Goal: Use online tool/utility

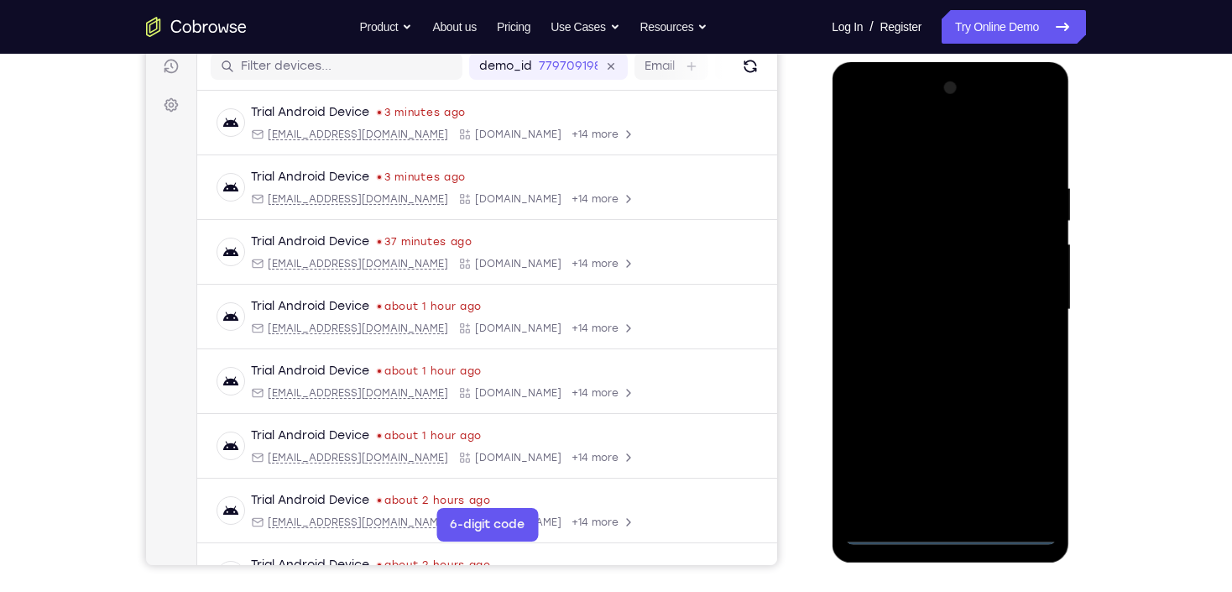
click at [950, 543] on div at bounding box center [949, 310] width 211 height 470
click at [1030, 468] on div at bounding box center [949, 310] width 211 height 470
click at [916, 164] on div at bounding box center [949, 310] width 211 height 470
click at [916, 154] on div at bounding box center [949, 310] width 211 height 470
click at [1022, 313] on div at bounding box center [949, 310] width 211 height 470
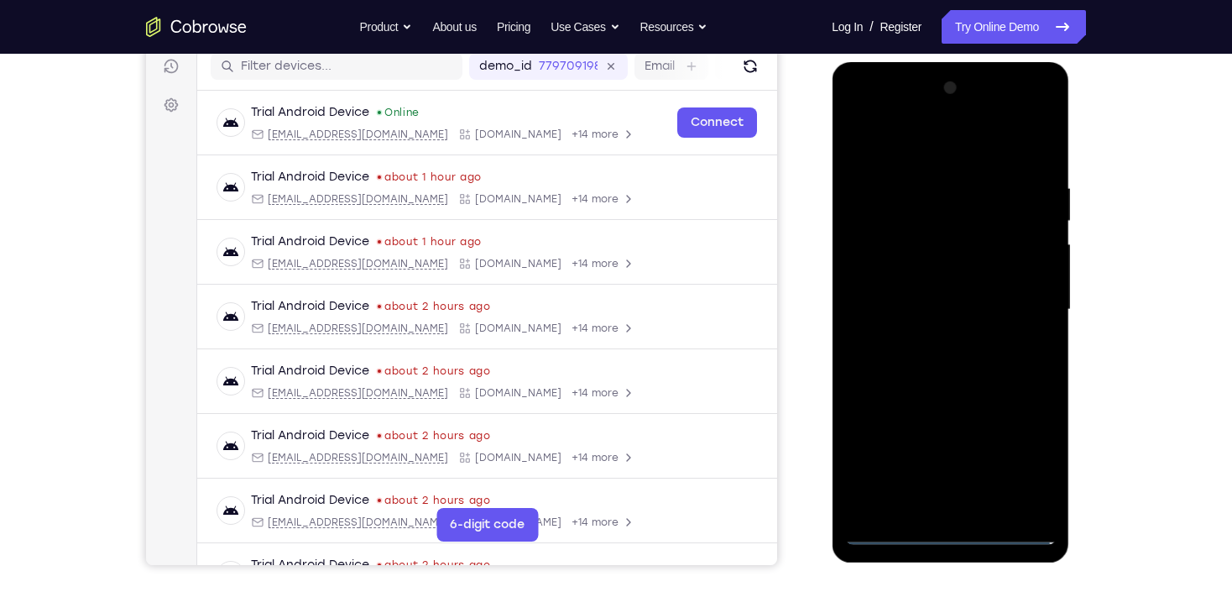
click at [927, 339] on div at bounding box center [949, 310] width 211 height 470
click at [956, 292] on div at bounding box center [949, 310] width 211 height 470
click at [956, 284] on div at bounding box center [949, 310] width 211 height 470
click at [959, 303] on div at bounding box center [949, 310] width 211 height 470
click at [959, 361] on div at bounding box center [949, 310] width 211 height 470
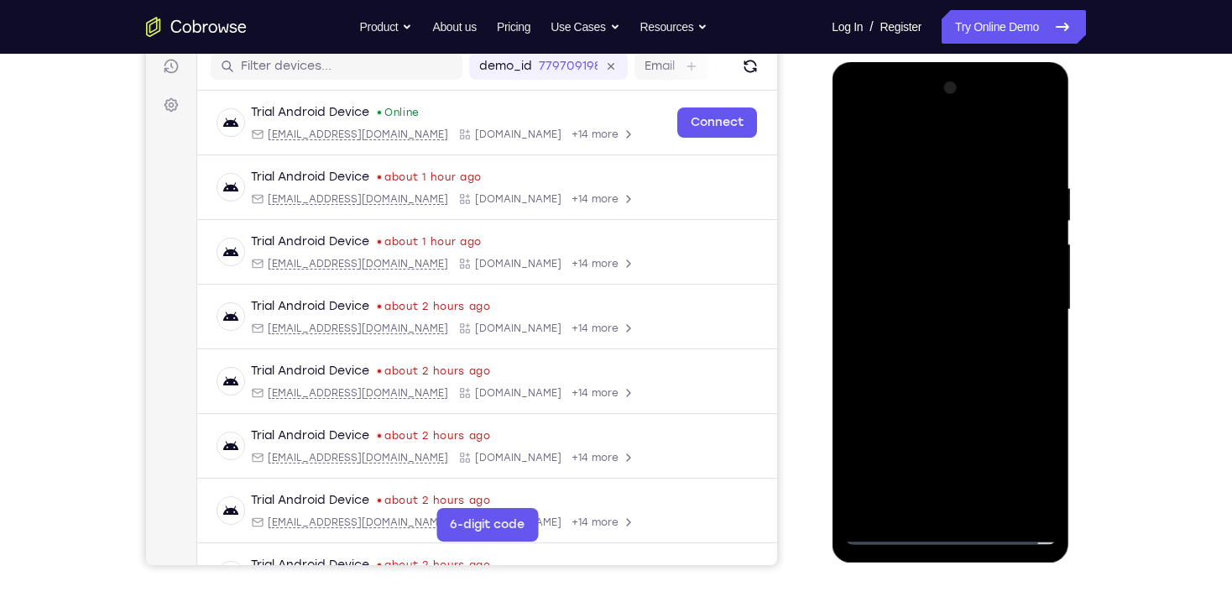
click at [959, 361] on div at bounding box center [949, 310] width 211 height 470
click at [935, 361] on div at bounding box center [949, 310] width 211 height 470
click at [937, 361] on div at bounding box center [949, 310] width 211 height 470
drag, startPoint x: 942, startPoint y: 396, endPoint x: 942, endPoint y: 384, distance: 11.7
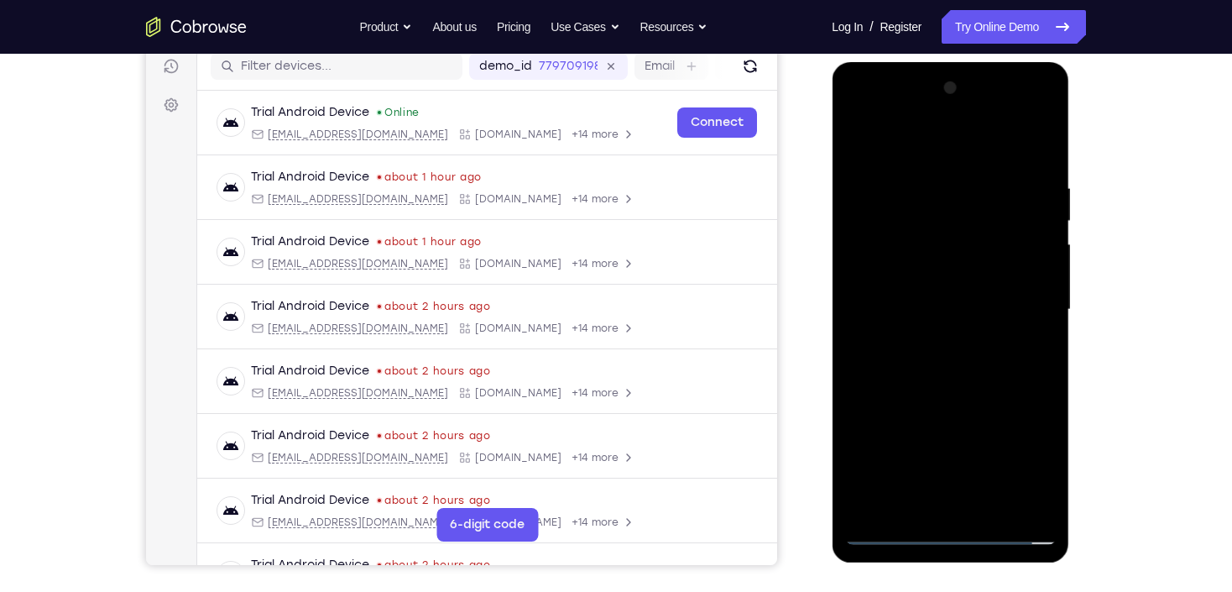
click at [944, 396] on div at bounding box center [949, 310] width 211 height 470
drag, startPoint x: 897, startPoint y: 402, endPoint x: 906, endPoint y: 301, distance: 101.1
click at [906, 301] on div at bounding box center [949, 310] width 211 height 470
click at [858, 420] on div at bounding box center [949, 310] width 211 height 470
drag, startPoint x: 916, startPoint y: 185, endPoint x: 942, endPoint y: 318, distance: 135.9
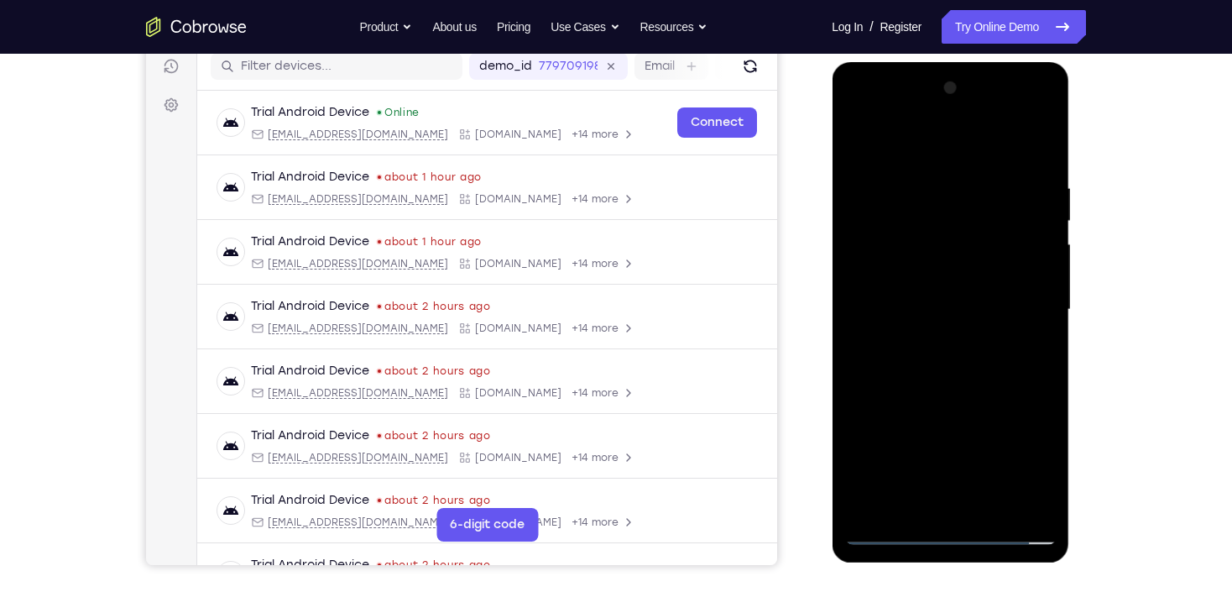
click at [942, 318] on div at bounding box center [949, 310] width 211 height 470
click at [904, 198] on div at bounding box center [949, 310] width 211 height 470
click at [1026, 269] on div at bounding box center [949, 310] width 211 height 470
click at [858, 141] on div at bounding box center [949, 310] width 211 height 470
click at [934, 178] on div at bounding box center [949, 310] width 211 height 470
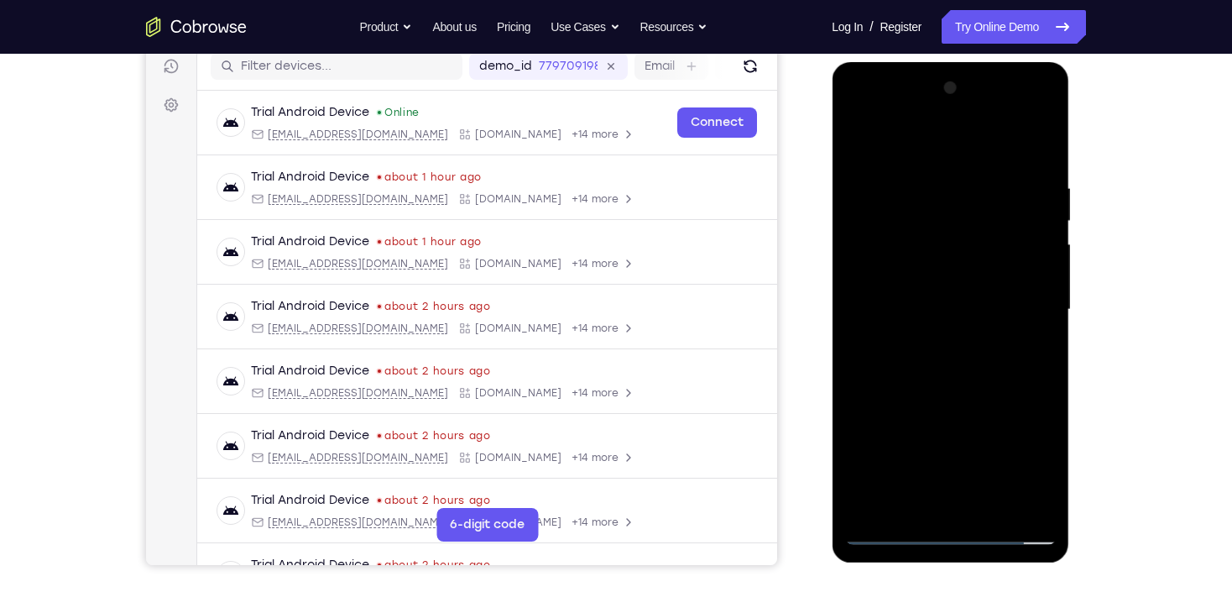
click at [893, 497] on div at bounding box center [949, 310] width 211 height 470
click at [993, 506] on div at bounding box center [949, 310] width 211 height 470
click at [930, 400] on div at bounding box center [949, 310] width 211 height 470
click at [933, 369] on div at bounding box center [949, 310] width 211 height 470
click at [856, 148] on div at bounding box center [949, 310] width 211 height 470
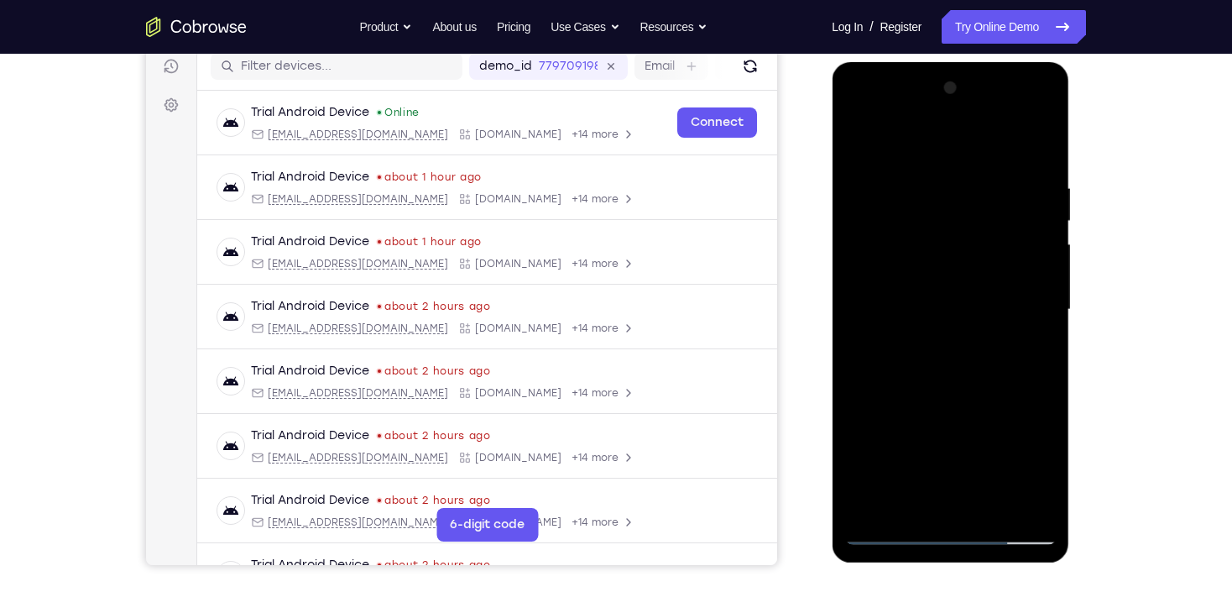
click at [919, 297] on div at bounding box center [949, 310] width 211 height 470
click at [852, 141] on div at bounding box center [949, 310] width 211 height 470
click at [930, 170] on div at bounding box center [949, 310] width 211 height 470
click at [884, 164] on div at bounding box center [949, 310] width 211 height 470
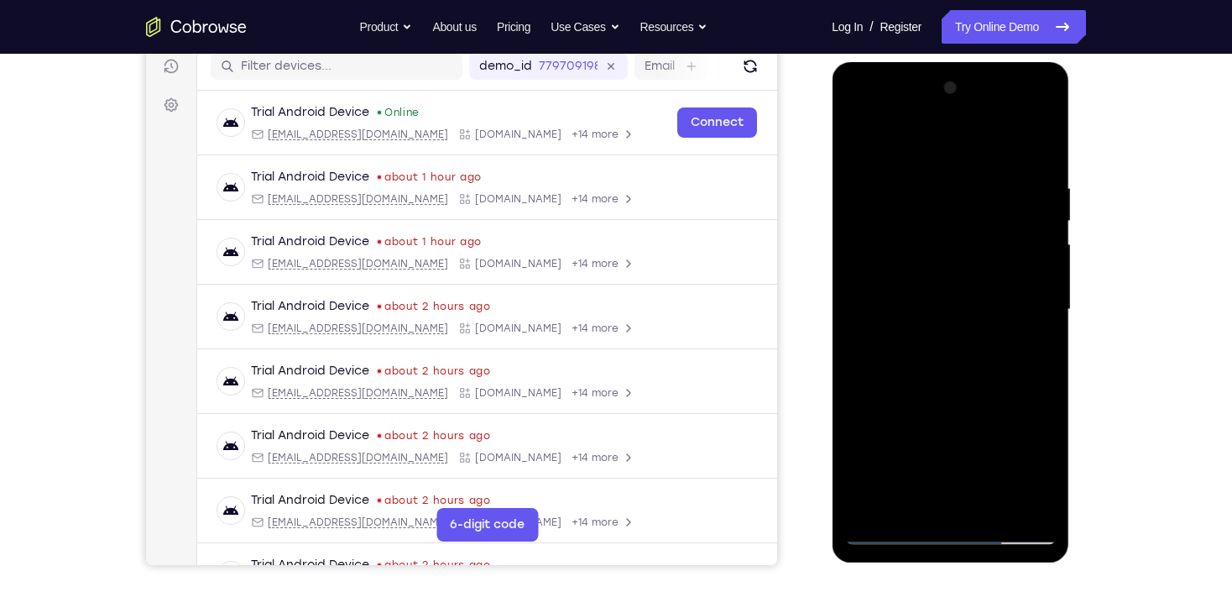
click at [863, 141] on div at bounding box center [949, 310] width 211 height 470
drag, startPoint x: 939, startPoint y: 163, endPoint x: 975, endPoint y: 399, distance: 239.4
click at [975, 399] on div at bounding box center [949, 310] width 211 height 470
click at [1048, 138] on div at bounding box center [949, 310] width 211 height 470
click at [917, 185] on div at bounding box center [949, 310] width 211 height 470
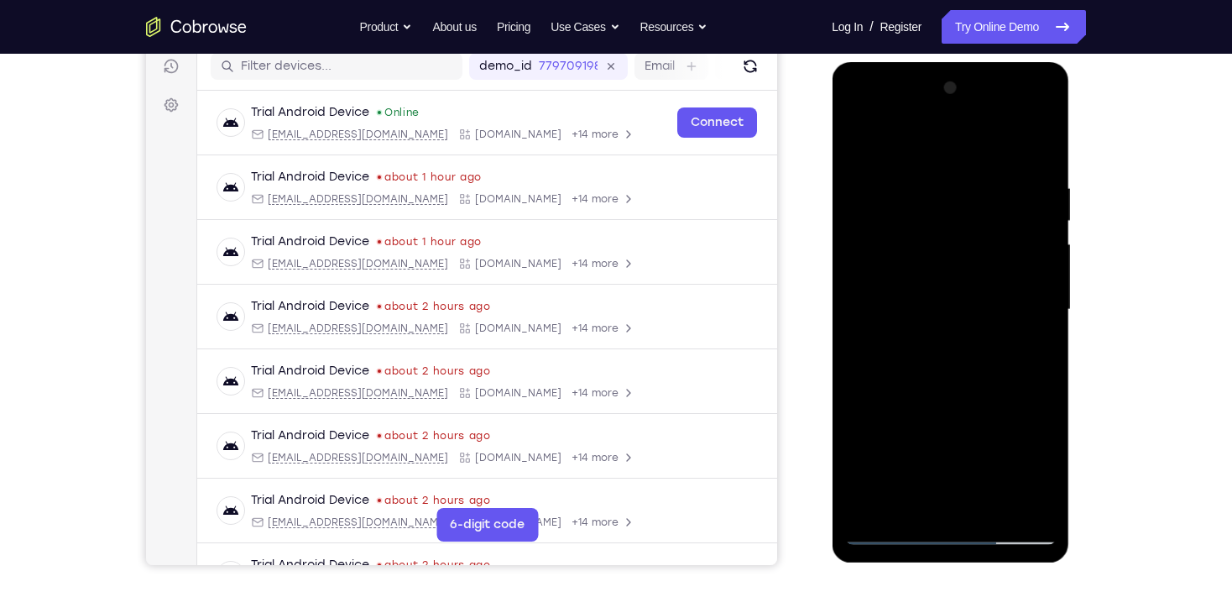
drag, startPoint x: 938, startPoint y: 321, endPoint x: 948, endPoint y: 263, distance: 57.9
click at [948, 263] on div at bounding box center [949, 310] width 211 height 470
click at [900, 338] on div at bounding box center [949, 310] width 211 height 470
click at [1047, 188] on div at bounding box center [949, 310] width 211 height 470
click at [860, 144] on div at bounding box center [949, 310] width 211 height 470
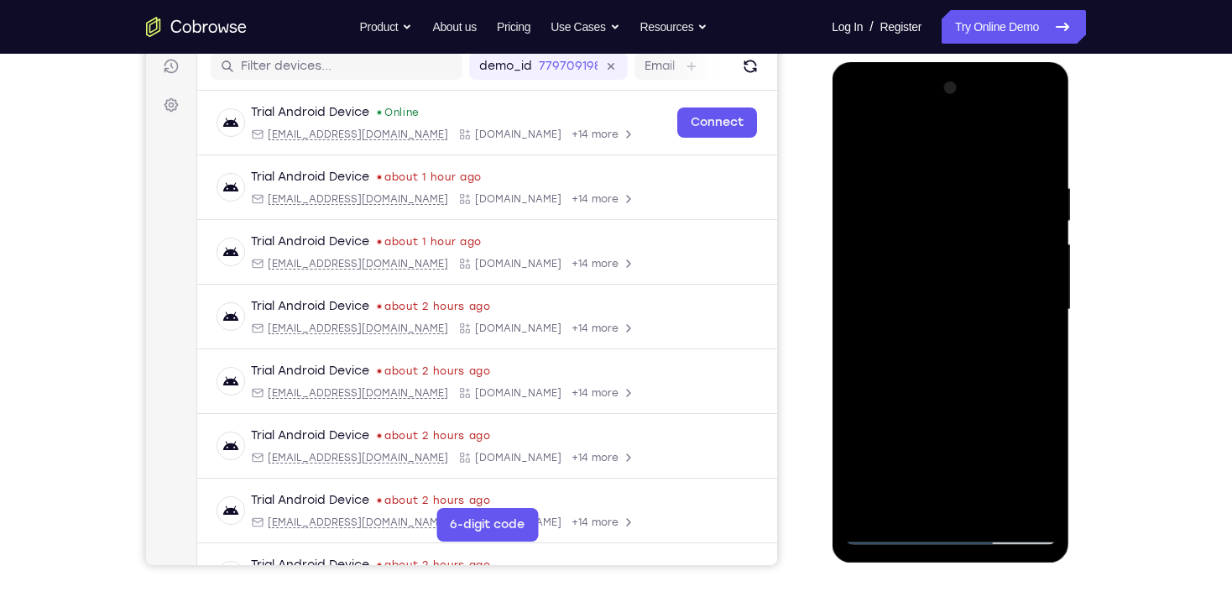
click at [1029, 366] on div at bounding box center [949, 310] width 211 height 470
drag, startPoint x: 1024, startPoint y: 232, endPoint x: 1043, endPoint y: 349, distance: 119.1
click at [1043, 349] on div at bounding box center [949, 310] width 211 height 470
click at [1041, 300] on div at bounding box center [949, 310] width 211 height 470
click at [851, 135] on div at bounding box center [949, 310] width 211 height 470
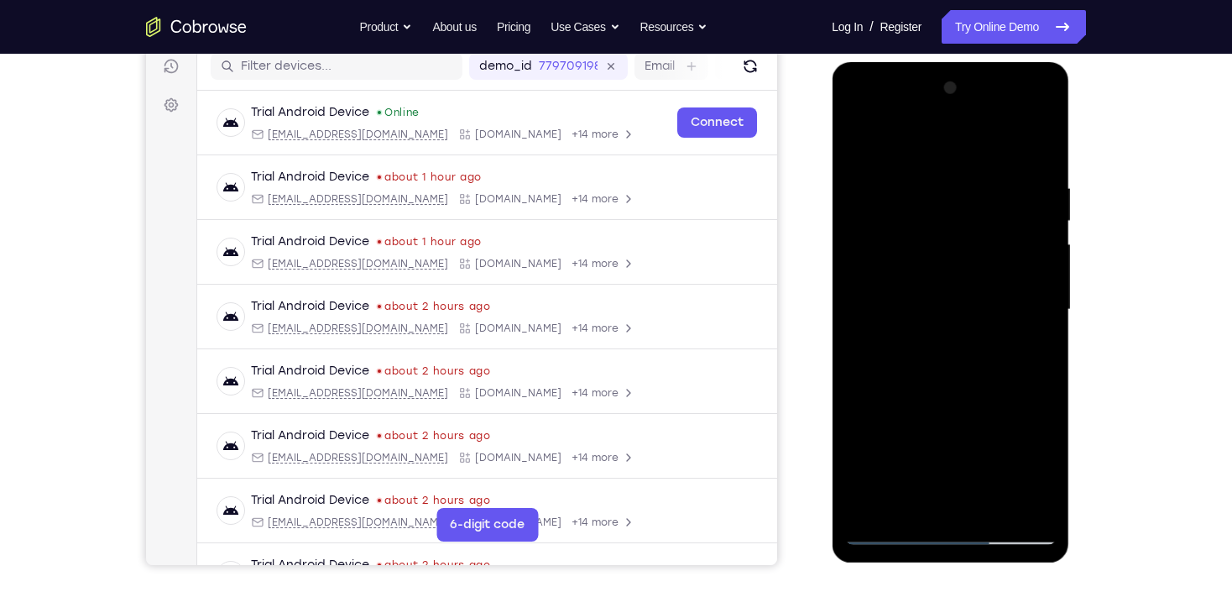
drag, startPoint x: 935, startPoint y: 420, endPoint x: 960, endPoint y: 198, distance: 223.8
click at [959, 201] on div at bounding box center [949, 310] width 211 height 470
click at [888, 430] on div at bounding box center [949, 310] width 211 height 470
drag, startPoint x: 1033, startPoint y: 235, endPoint x: 1040, endPoint y: 338, distance: 103.4
click at [1041, 341] on div at bounding box center [949, 310] width 211 height 470
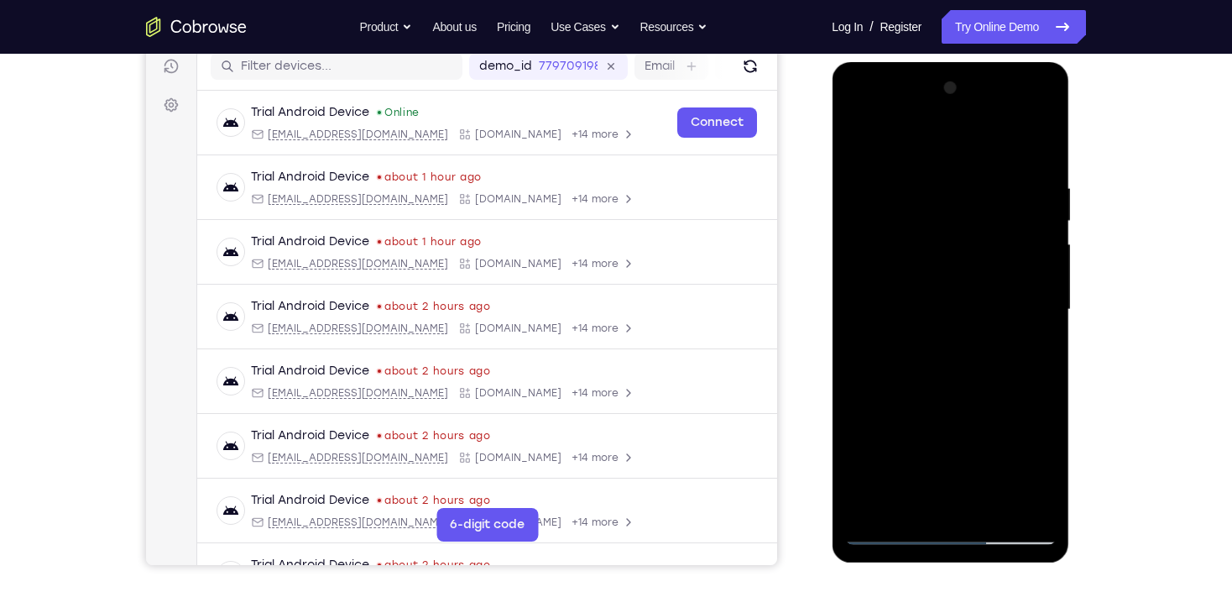
click at [1043, 246] on div at bounding box center [949, 310] width 211 height 470
drag, startPoint x: 993, startPoint y: 263, endPoint x: 1003, endPoint y: 356, distance: 92.9
click at [1003, 355] on div at bounding box center [949, 310] width 211 height 470
click at [1044, 310] on div at bounding box center [949, 310] width 211 height 470
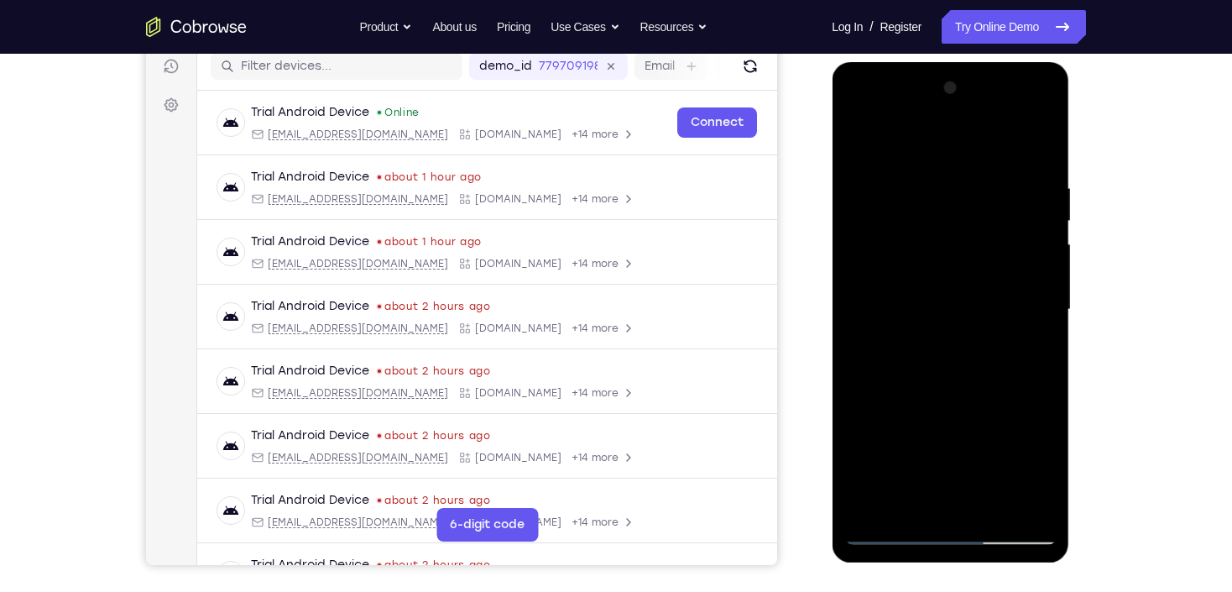
click at [1044, 310] on div at bounding box center [949, 310] width 211 height 470
click at [855, 140] on div at bounding box center [949, 310] width 211 height 470
drag, startPoint x: 925, startPoint y: 431, endPoint x: 927, endPoint y: 203, distance: 228.3
click at [927, 205] on div at bounding box center [949, 310] width 211 height 470
click at [934, 411] on div at bounding box center [949, 310] width 211 height 470
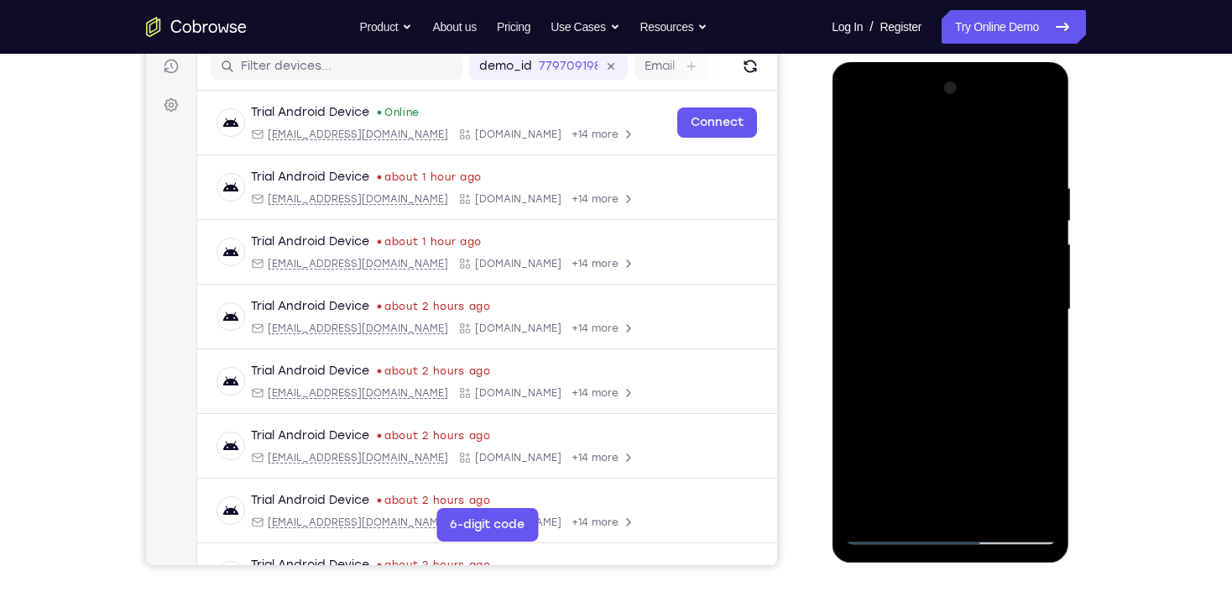
drag, startPoint x: 976, startPoint y: 235, endPoint x: 993, endPoint y: 303, distance: 70.0
click at [993, 303] on div at bounding box center [949, 310] width 211 height 470
click at [1046, 307] on div at bounding box center [949, 310] width 211 height 470
click at [1044, 307] on div at bounding box center [949, 310] width 211 height 470
click at [1053, 310] on div at bounding box center [949, 310] width 211 height 470
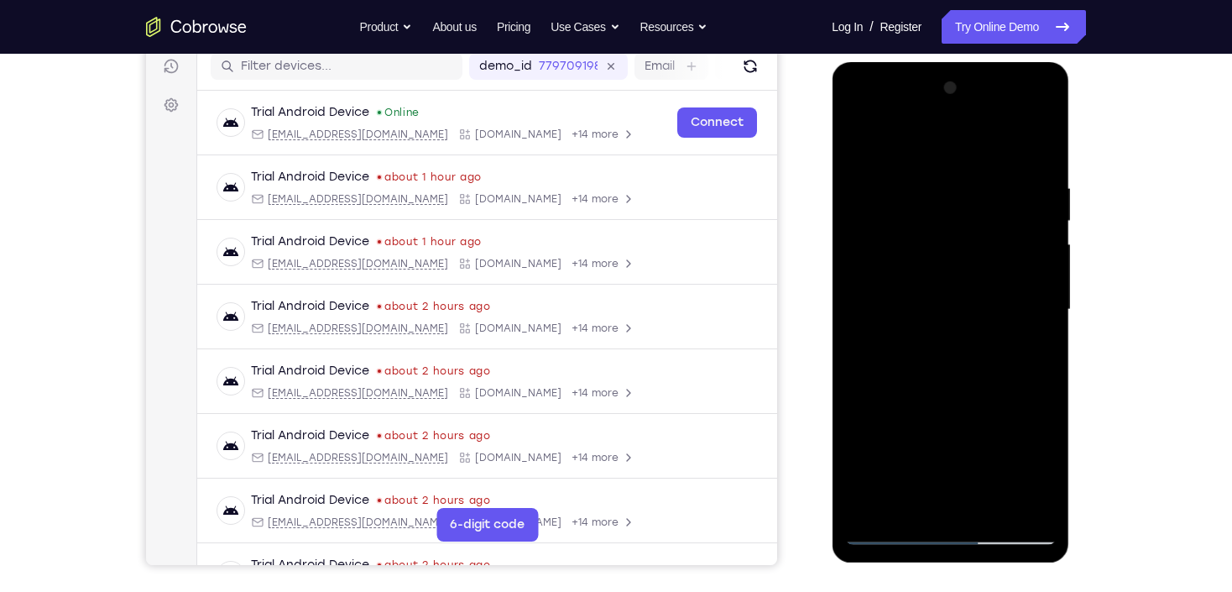
click at [1049, 312] on div at bounding box center [949, 310] width 211 height 470
click at [1047, 312] on div at bounding box center [949, 310] width 211 height 470
click at [1051, 311] on div at bounding box center [949, 310] width 211 height 470
click at [867, 132] on div at bounding box center [949, 310] width 211 height 470
drag, startPoint x: 1030, startPoint y: 388, endPoint x: 1026, endPoint y: 259, distance: 128.5
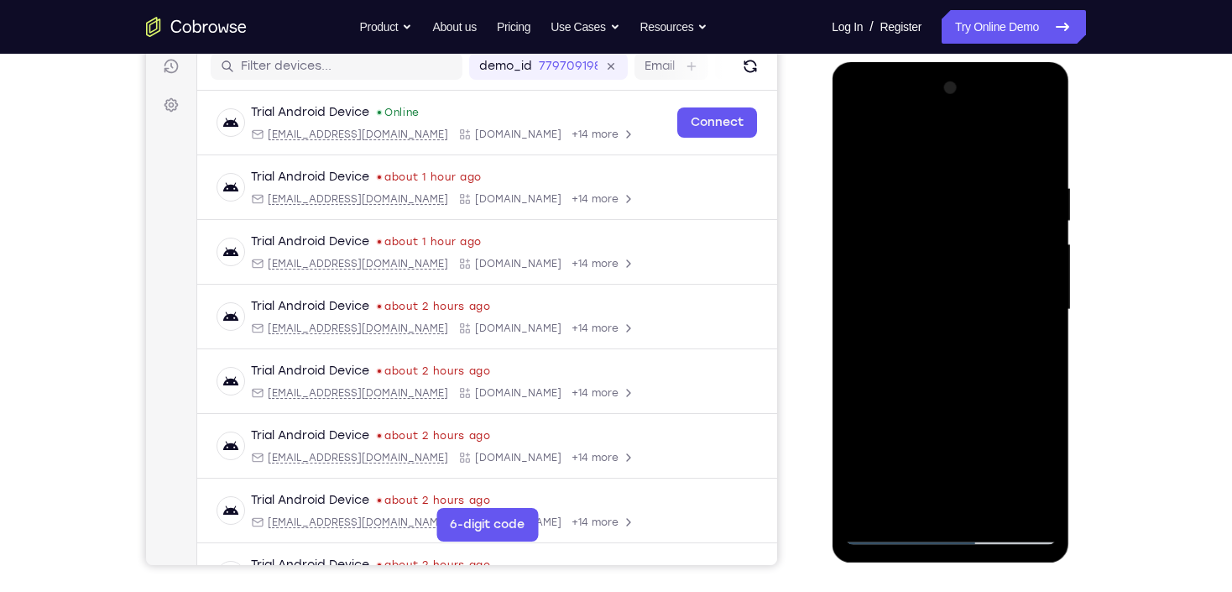
click at [1026, 263] on div at bounding box center [949, 310] width 211 height 470
click at [1025, 443] on div at bounding box center [949, 310] width 211 height 470
click at [1042, 245] on div at bounding box center [949, 310] width 211 height 470
click at [856, 141] on div at bounding box center [949, 310] width 211 height 470
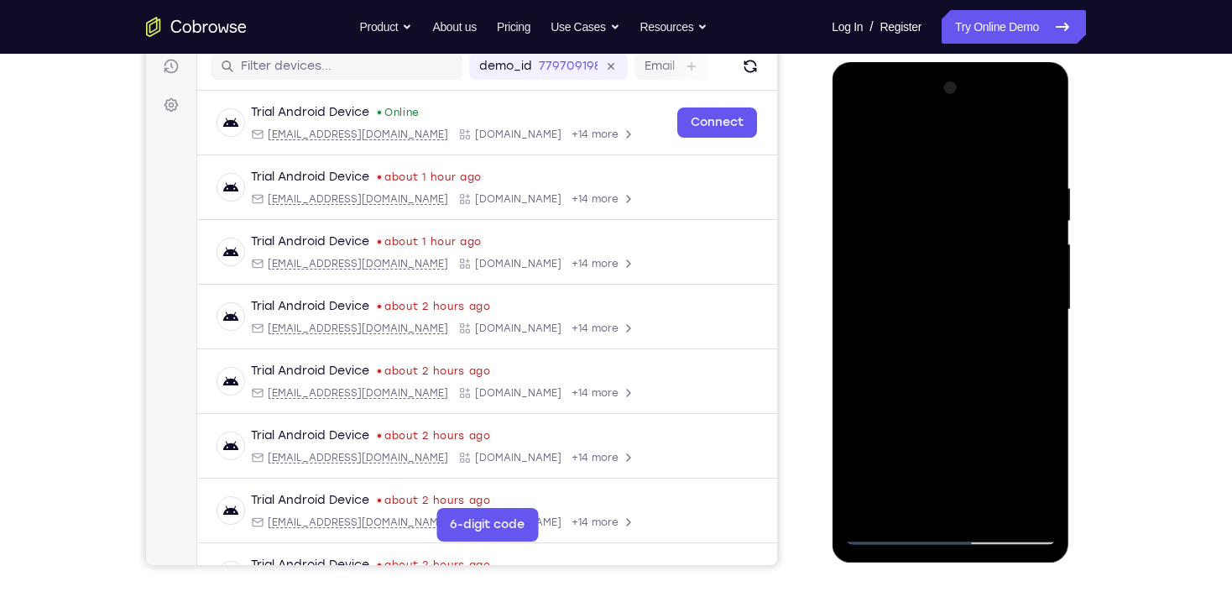
drag, startPoint x: 892, startPoint y: 220, endPoint x: 916, endPoint y: 354, distance: 136.3
click at [916, 354] on div at bounding box center [949, 310] width 211 height 470
click at [877, 171] on div at bounding box center [949, 310] width 211 height 470
click at [1042, 349] on div at bounding box center [949, 310] width 211 height 470
click at [998, 504] on div at bounding box center [949, 310] width 211 height 470
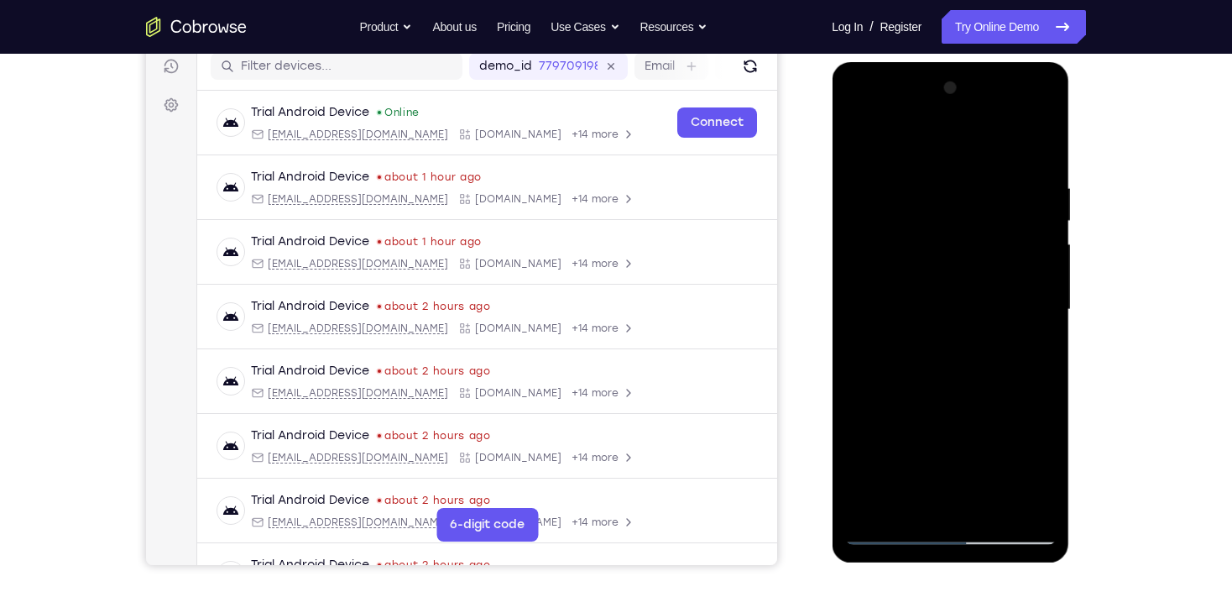
click at [863, 139] on div at bounding box center [949, 310] width 211 height 470
click at [1036, 512] on div at bounding box center [949, 310] width 211 height 470
click at [878, 295] on div at bounding box center [949, 310] width 211 height 470
drag, startPoint x: 969, startPoint y: 436, endPoint x: 964, endPoint y: 226, distance: 209.9
click at [964, 226] on div at bounding box center [949, 310] width 211 height 470
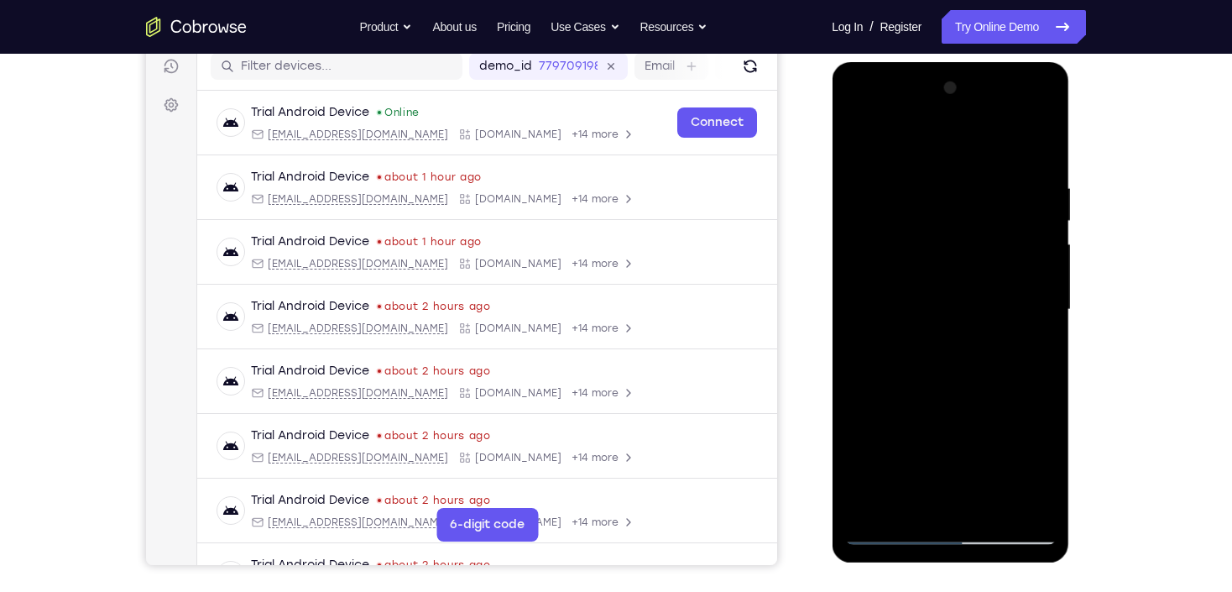
drag, startPoint x: 977, startPoint y: 403, endPoint x: 990, endPoint y: 224, distance: 179.2
click at [990, 224] on div at bounding box center [949, 310] width 211 height 470
drag, startPoint x: 962, startPoint y: 383, endPoint x: 967, endPoint y: 159, distance: 223.3
click at [968, 160] on div at bounding box center [949, 310] width 211 height 470
drag, startPoint x: 918, startPoint y: 471, endPoint x: 967, endPoint y: 213, distance: 262.2
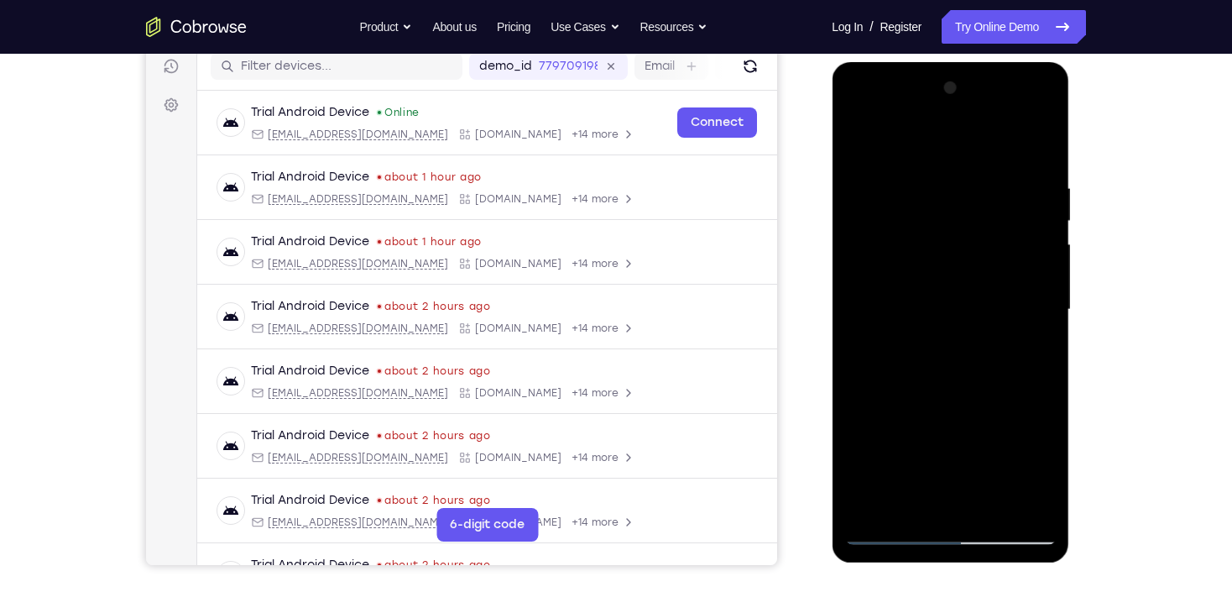
click at [967, 213] on div at bounding box center [949, 310] width 211 height 470
drag, startPoint x: 977, startPoint y: 187, endPoint x: 997, endPoint y: 430, distance: 243.4
click at [997, 430] on div at bounding box center [949, 310] width 211 height 470
drag, startPoint x: 980, startPoint y: 239, endPoint x: 966, endPoint y: 366, distance: 127.5
click at [966, 366] on div at bounding box center [949, 310] width 211 height 470
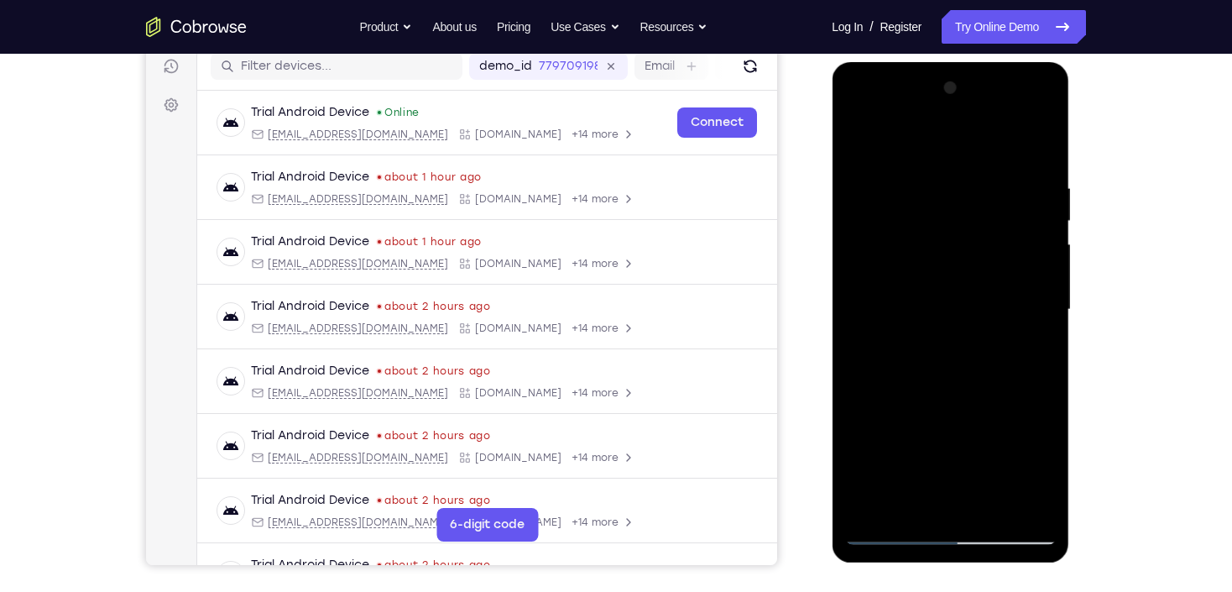
click at [873, 446] on div at bounding box center [949, 310] width 211 height 470
click at [853, 455] on div at bounding box center [949, 310] width 211 height 470
click at [882, 446] on div at bounding box center [949, 310] width 211 height 470
drag, startPoint x: 1044, startPoint y: 286, endPoint x: 1058, endPoint y: 392, distance: 106.7
click at [1058, 392] on div at bounding box center [950, 312] width 237 height 500
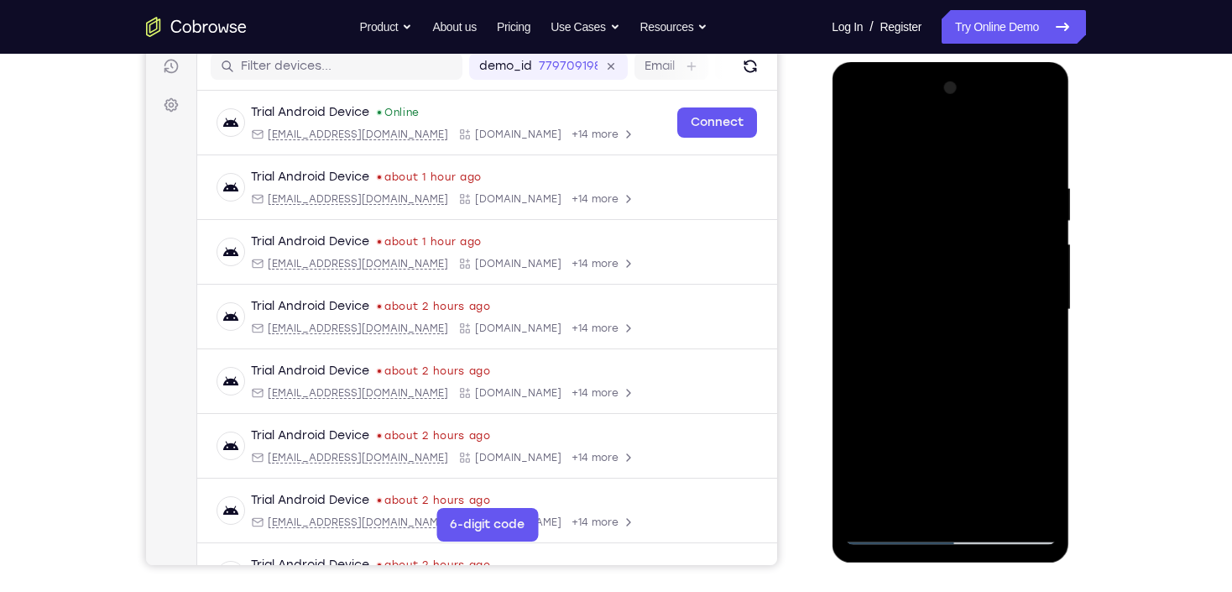
click at [1042, 311] on div at bounding box center [949, 310] width 211 height 470
click at [1041, 311] on div at bounding box center [949, 310] width 211 height 470
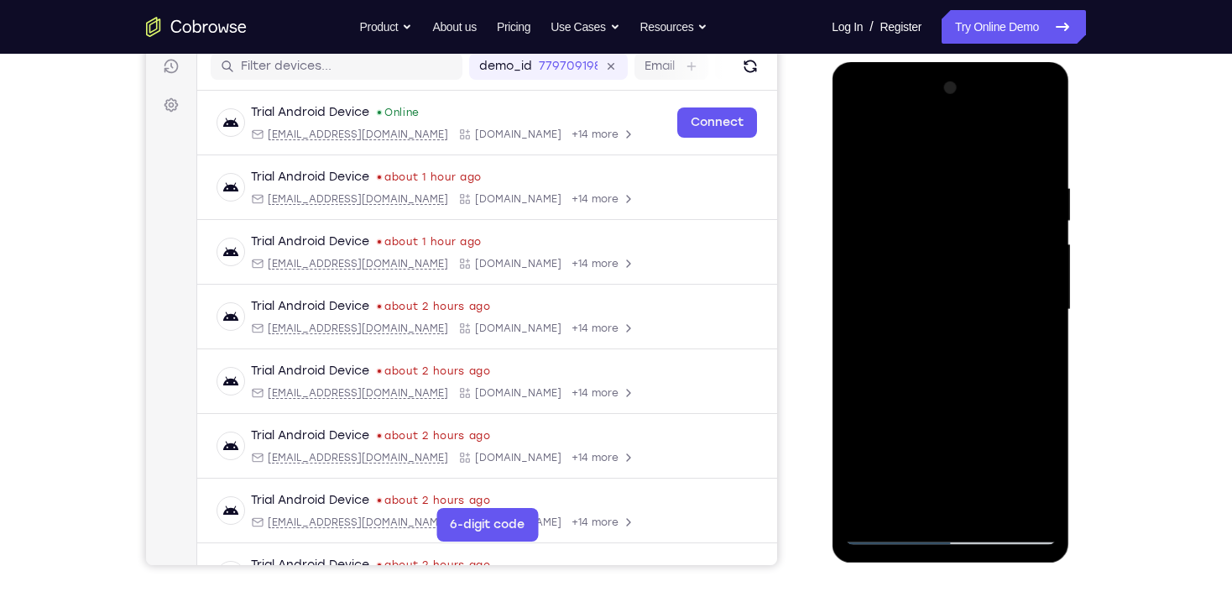
click at [1041, 311] on div at bounding box center [949, 310] width 211 height 470
click at [1042, 312] on div at bounding box center [949, 310] width 211 height 470
click at [1045, 310] on div at bounding box center [949, 310] width 211 height 470
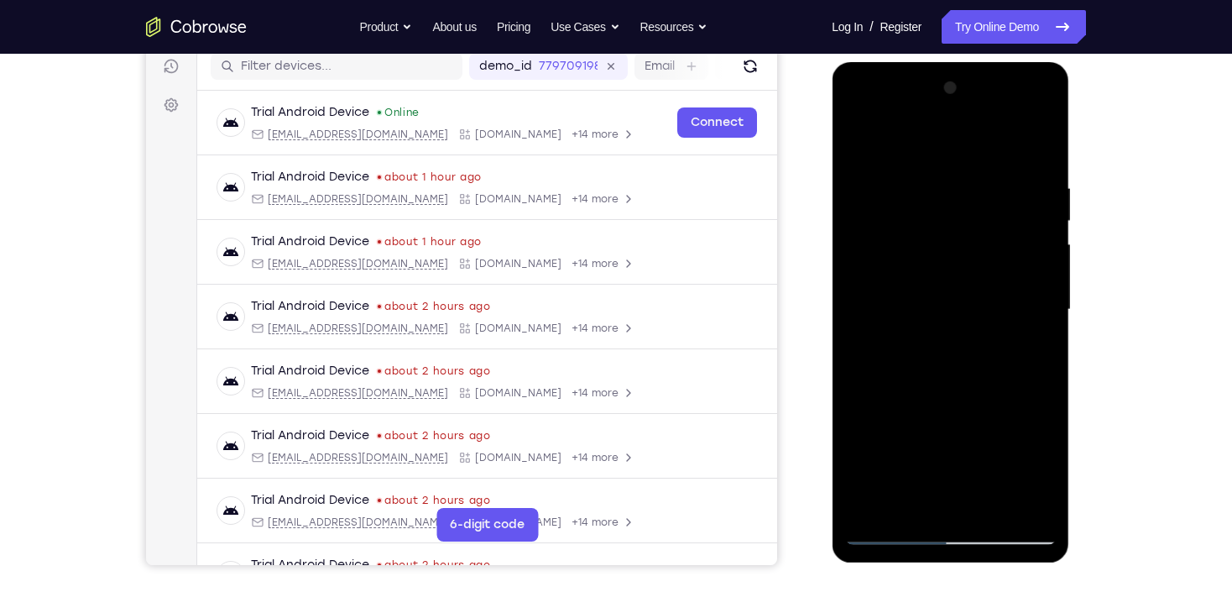
click at [866, 144] on div at bounding box center [949, 310] width 211 height 470
drag, startPoint x: 994, startPoint y: 396, endPoint x: 1021, endPoint y: 218, distance: 179.9
click at [1020, 220] on div at bounding box center [949, 310] width 211 height 470
drag, startPoint x: 963, startPoint y: 404, endPoint x: 988, endPoint y: 208, distance: 197.0
click at [988, 208] on div at bounding box center [949, 310] width 211 height 470
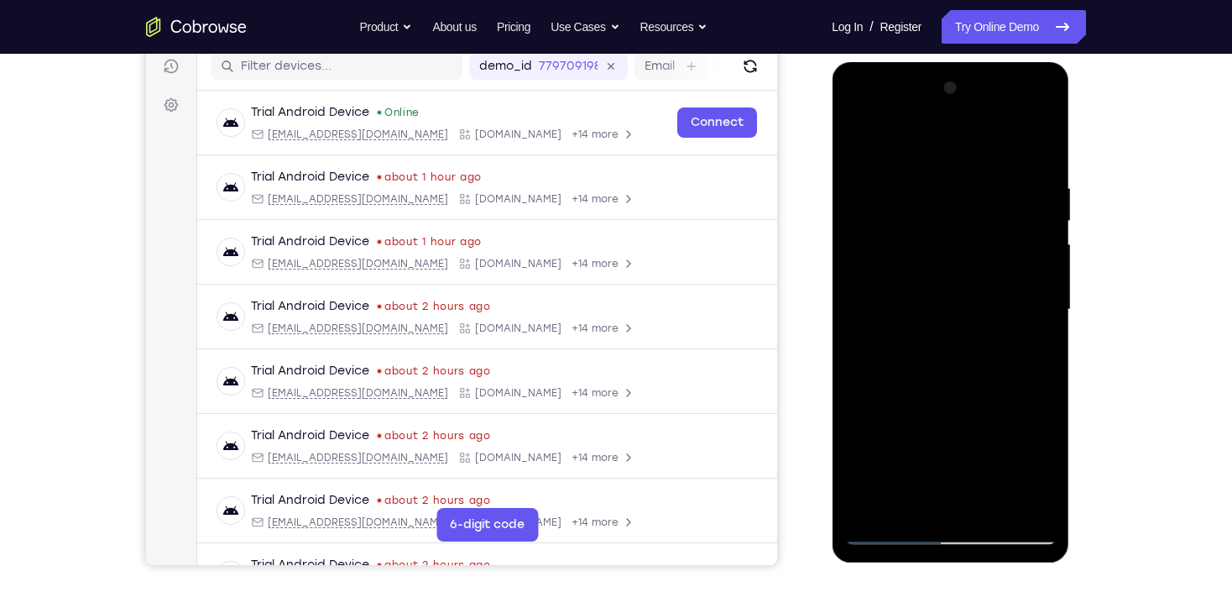
drag, startPoint x: 1020, startPoint y: 357, endPoint x: 1076, endPoint y: 197, distance: 169.1
click at [1071, 197] on html "Online web based iOS Simulators and Android Emulators. Run iPhone, iPad, Mobile…" at bounding box center [951, 313] width 239 height 503
drag, startPoint x: 958, startPoint y: 222, endPoint x: 963, endPoint y: 394, distance: 172.9
click at [963, 394] on div at bounding box center [949, 310] width 211 height 470
drag, startPoint x: 999, startPoint y: 201, endPoint x: 987, endPoint y: 315, distance: 114.8
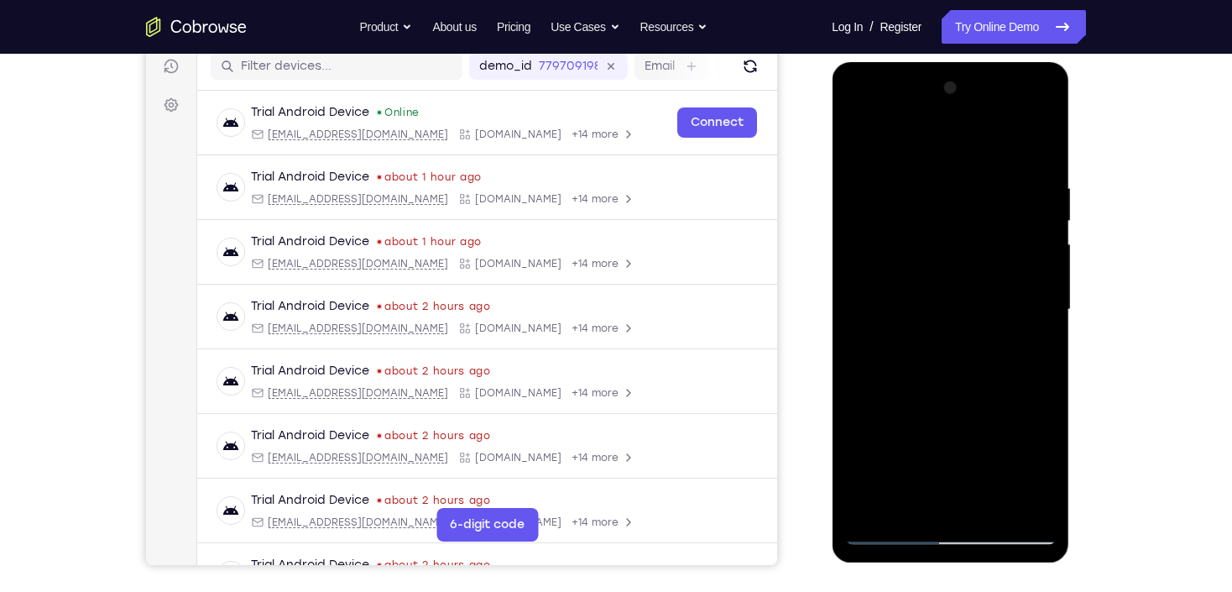
click at [992, 319] on div at bounding box center [949, 310] width 211 height 470
click at [884, 372] on div at bounding box center [949, 310] width 211 height 470
click at [1044, 222] on div at bounding box center [949, 310] width 211 height 470
click at [1046, 221] on div at bounding box center [949, 310] width 211 height 470
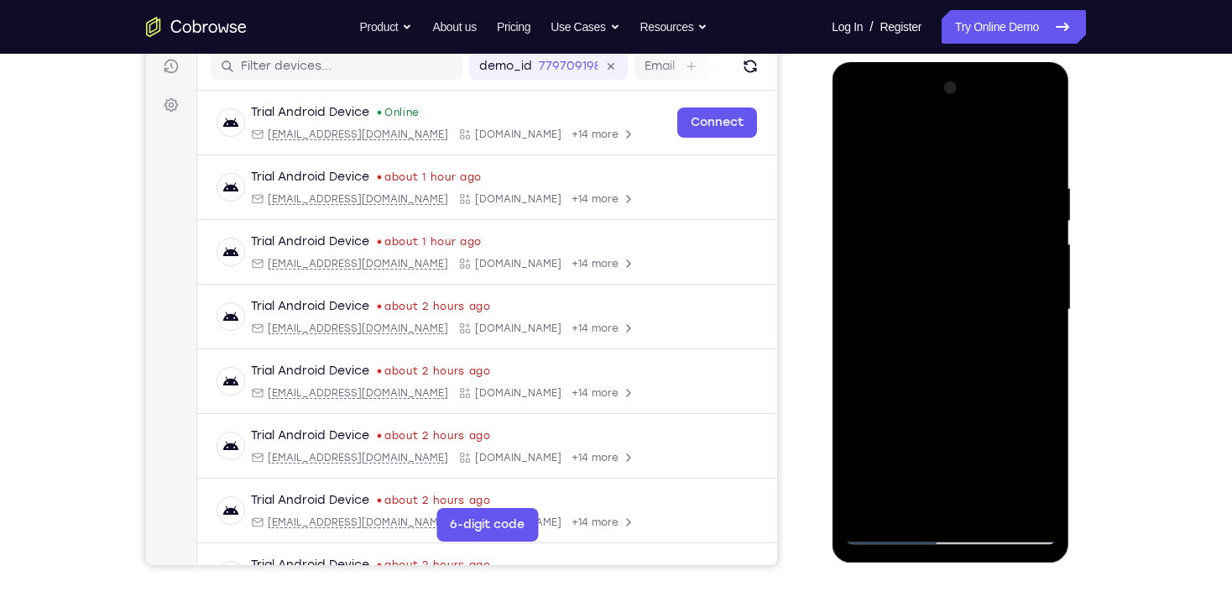
click at [1046, 221] on div at bounding box center [949, 310] width 211 height 470
click at [858, 219] on div at bounding box center [949, 310] width 211 height 470
click at [1043, 218] on div at bounding box center [949, 310] width 211 height 470
click at [1041, 218] on div at bounding box center [949, 310] width 211 height 470
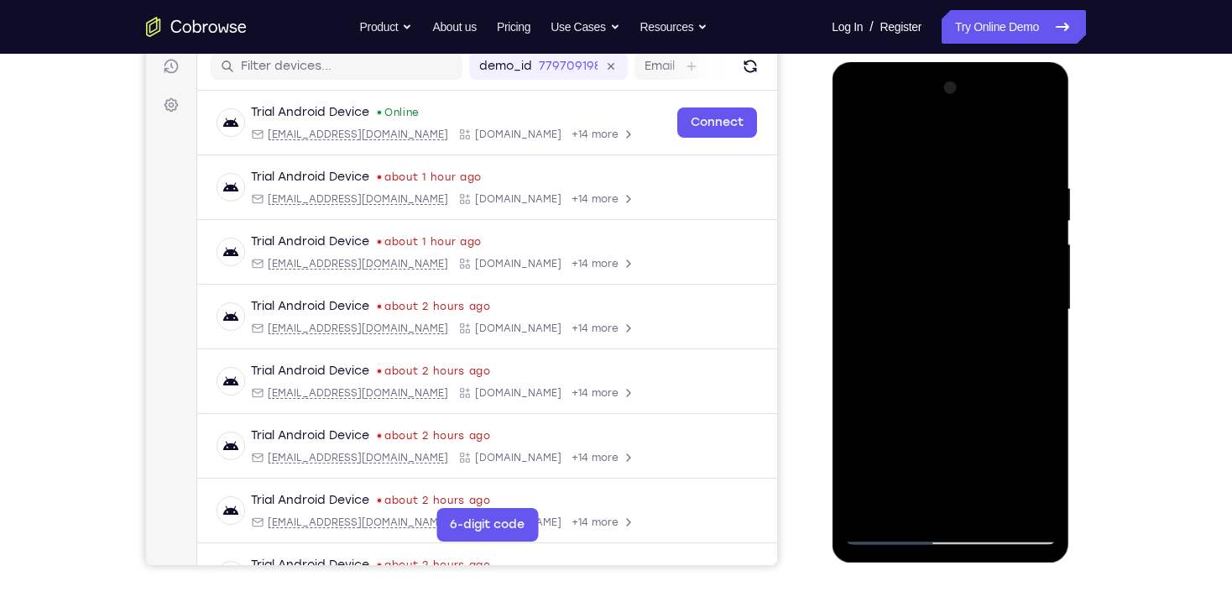
click at [856, 137] on div at bounding box center [949, 310] width 211 height 470
drag, startPoint x: 947, startPoint y: 316, endPoint x: 950, endPoint y: 328, distance: 13.0
click at [950, 328] on div at bounding box center [949, 310] width 211 height 470
click at [885, 366] on div at bounding box center [949, 310] width 211 height 470
click at [1045, 314] on div at bounding box center [949, 310] width 211 height 470
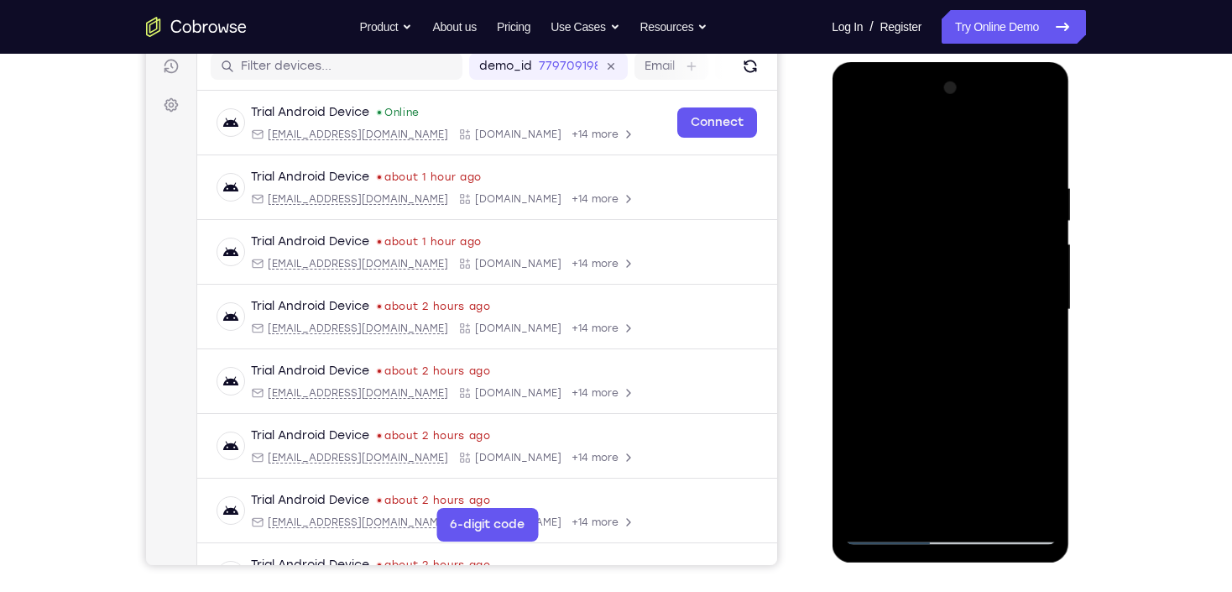
click at [1045, 314] on div at bounding box center [949, 310] width 211 height 470
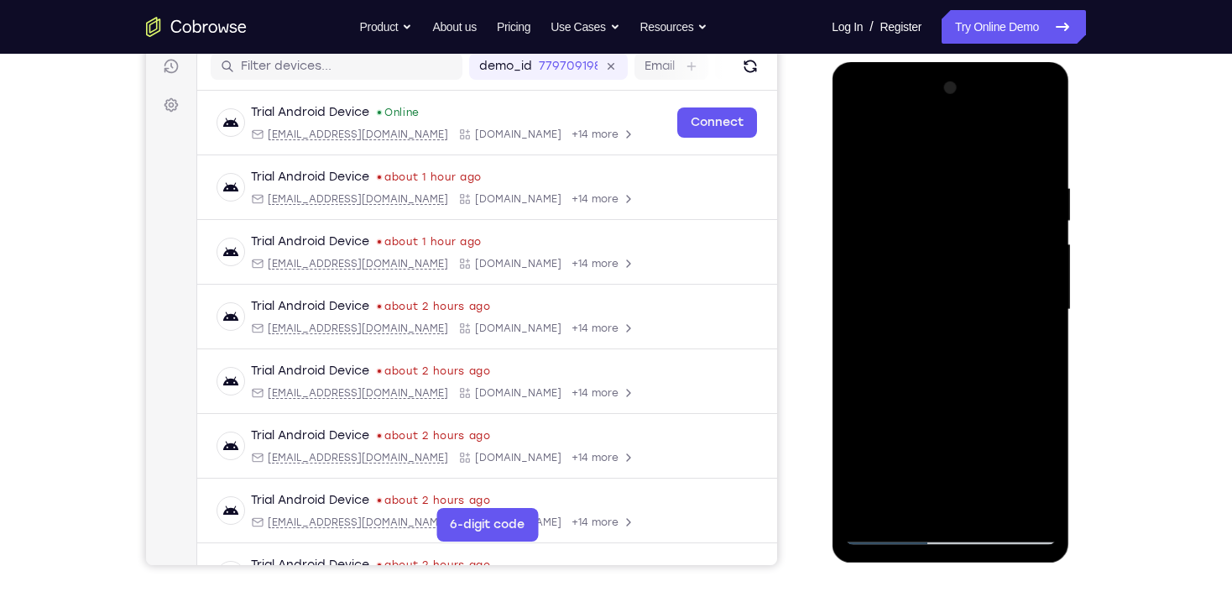
click at [1045, 314] on div at bounding box center [949, 310] width 211 height 470
click at [1045, 313] on div at bounding box center [949, 310] width 211 height 470
click at [853, 144] on div at bounding box center [949, 310] width 211 height 470
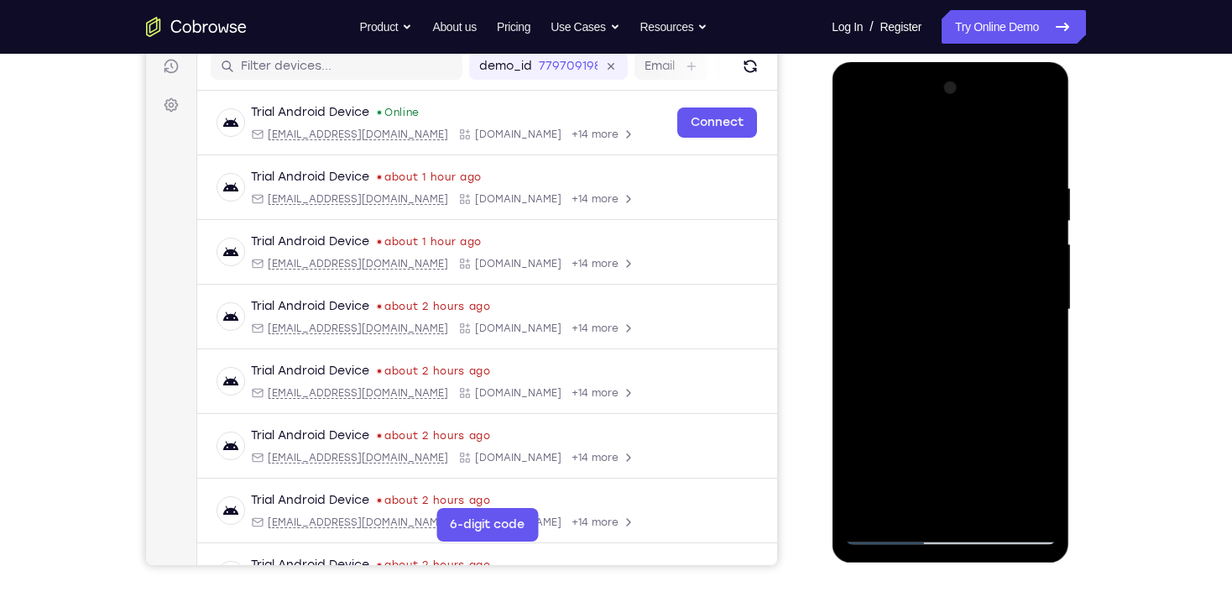
drag, startPoint x: 966, startPoint y: 393, endPoint x: 968, endPoint y: 235, distance: 157.8
click at [968, 236] on div at bounding box center [949, 310] width 211 height 470
click at [895, 253] on div at bounding box center [949, 310] width 211 height 470
click at [858, 134] on div at bounding box center [949, 310] width 211 height 470
click at [863, 143] on div at bounding box center [949, 310] width 211 height 470
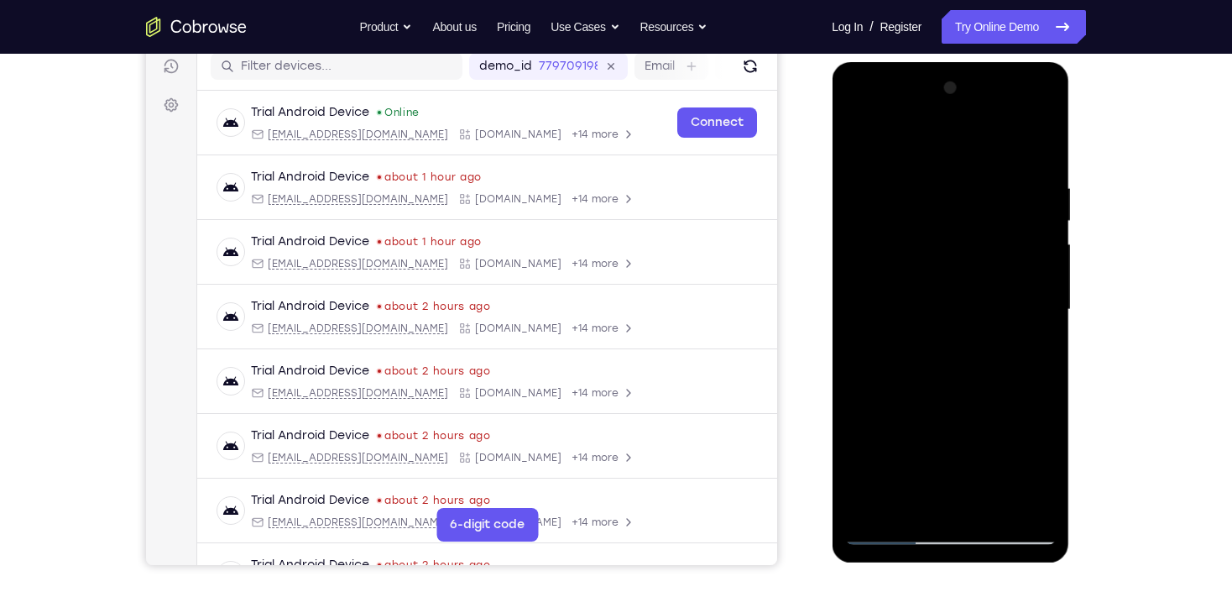
click at [949, 302] on div at bounding box center [949, 310] width 211 height 470
drag, startPoint x: 1030, startPoint y: 213, endPoint x: 1043, endPoint y: 320, distance: 107.3
click at [1043, 320] on div at bounding box center [949, 310] width 211 height 470
click at [1050, 300] on div at bounding box center [949, 310] width 211 height 470
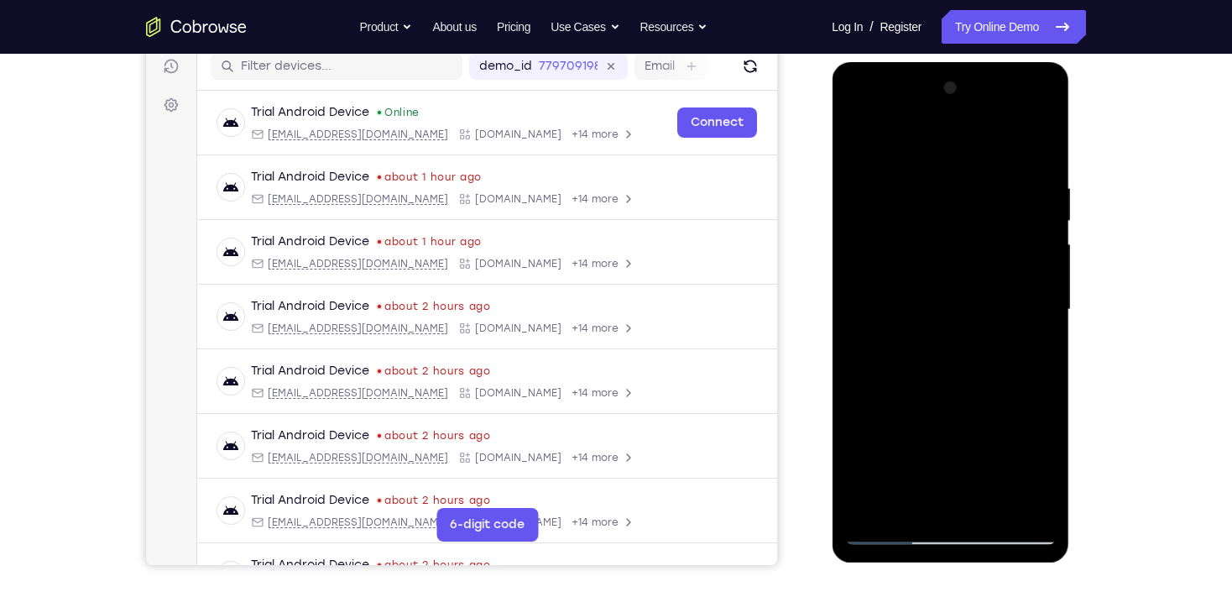
click at [1050, 300] on div at bounding box center [949, 310] width 211 height 470
click at [1047, 300] on div at bounding box center [949, 310] width 211 height 470
click at [1050, 300] on div at bounding box center [949, 310] width 211 height 470
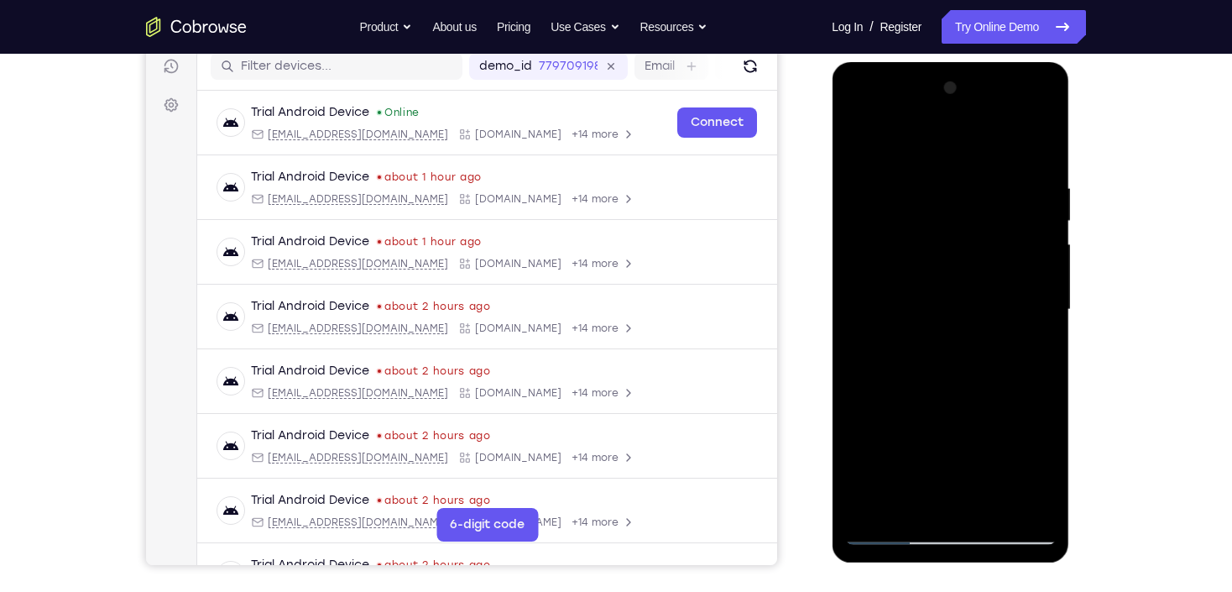
click at [1050, 300] on div at bounding box center [949, 310] width 211 height 470
click at [1050, 304] on div at bounding box center [949, 310] width 211 height 470
click at [1051, 305] on div at bounding box center [949, 310] width 211 height 470
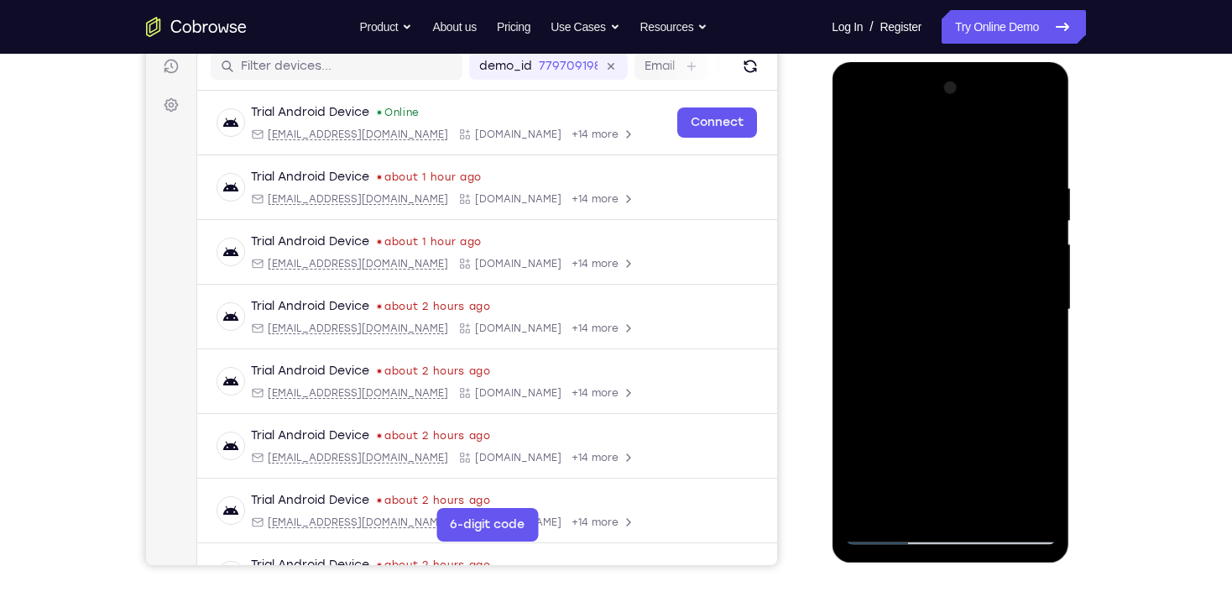
drag, startPoint x: 1018, startPoint y: 437, endPoint x: 989, endPoint y: 159, distance: 279.2
click at [989, 161] on div at bounding box center [949, 310] width 211 height 470
click at [996, 507] on div at bounding box center [949, 310] width 211 height 470
click at [860, 134] on div at bounding box center [949, 310] width 211 height 470
drag, startPoint x: 949, startPoint y: 164, endPoint x: 951, endPoint y: 497, distance: 333.2
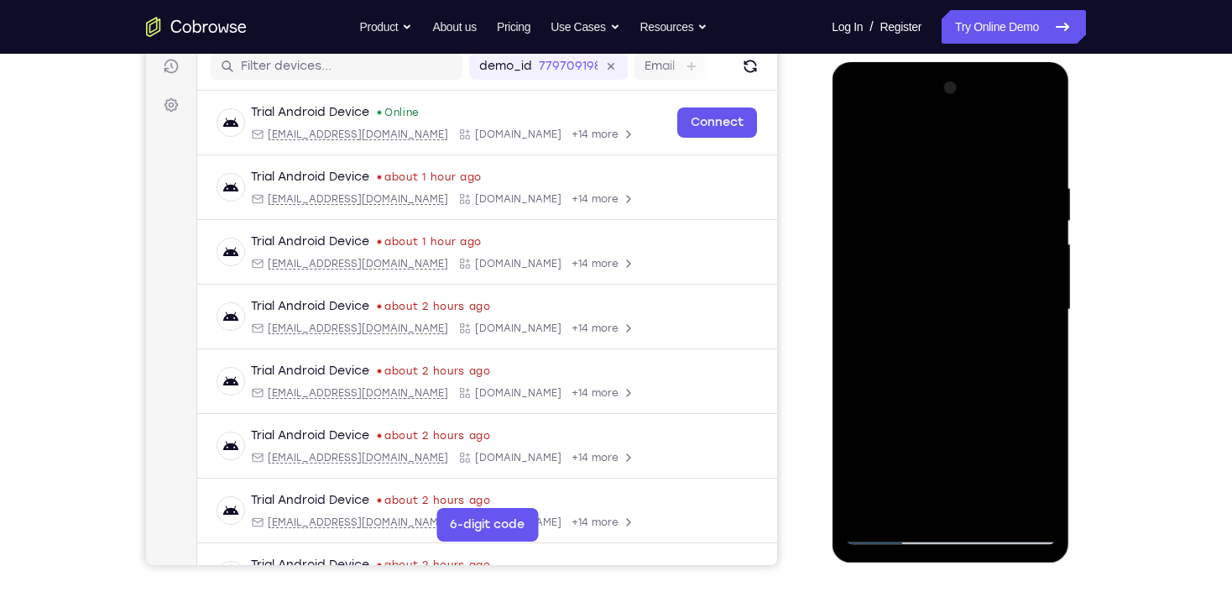
click at [949, 493] on div at bounding box center [949, 310] width 211 height 470
drag, startPoint x: 940, startPoint y: 154, endPoint x: 964, endPoint y: 383, distance: 230.4
click at [964, 383] on div at bounding box center [949, 310] width 211 height 470
click at [920, 188] on div at bounding box center [949, 310] width 211 height 470
click at [1010, 279] on div at bounding box center [949, 310] width 211 height 470
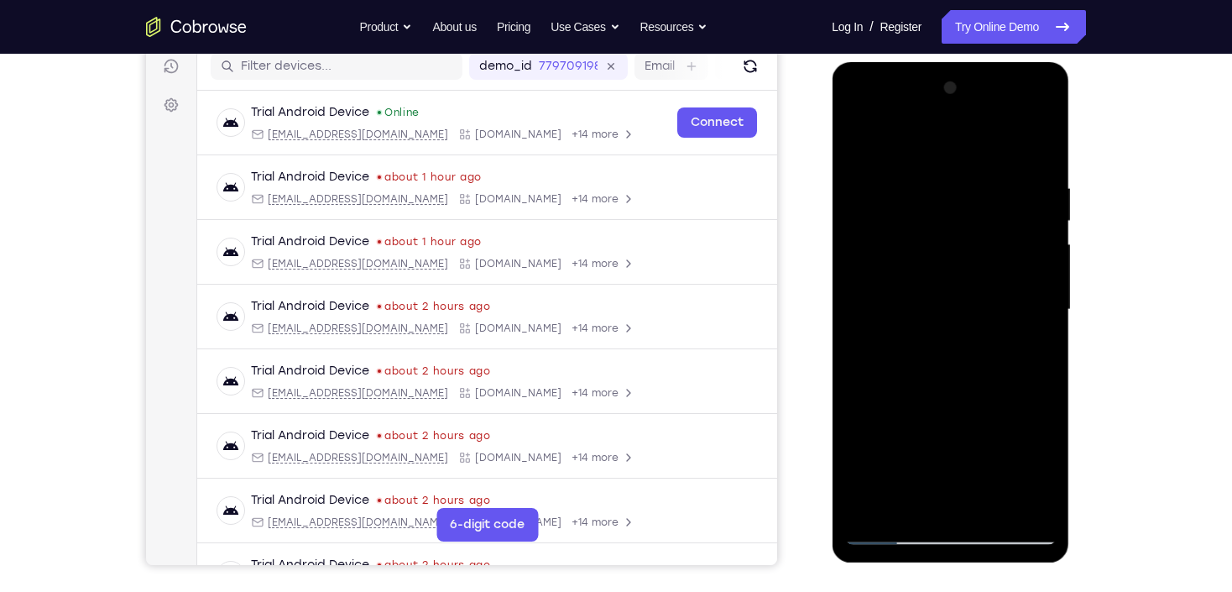
click at [1011, 279] on div at bounding box center [949, 310] width 211 height 470
click at [865, 151] on div at bounding box center [949, 310] width 211 height 470
click at [1026, 373] on div at bounding box center [949, 310] width 211 height 470
click at [861, 146] on div at bounding box center [949, 310] width 211 height 470
click at [926, 198] on div at bounding box center [949, 310] width 211 height 470
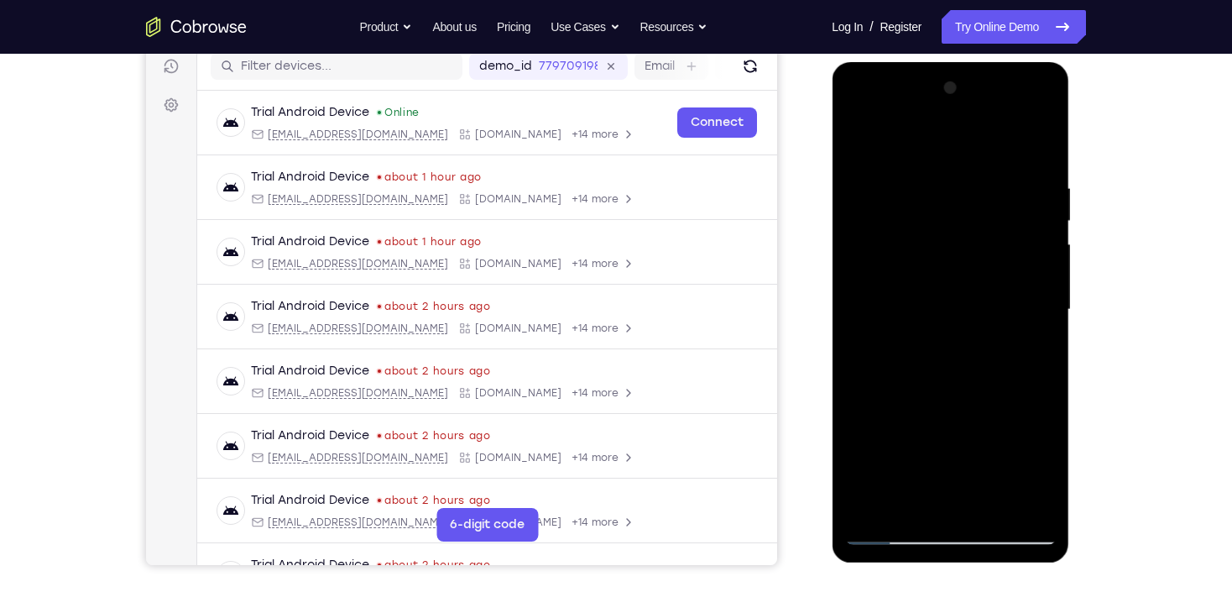
click at [872, 503] on div at bounding box center [949, 310] width 211 height 470
click at [1017, 363] on div at bounding box center [949, 310] width 211 height 470
click at [856, 134] on div at bounding box center [949, 310] width 211 height 470
click at [872, 177] on div at bounding box center [949, 310] width 211 height 470
drag, startPoint x: 895, startPoint y: 454, endPoint x: 900, endPoint y: 295, distance: 158.7
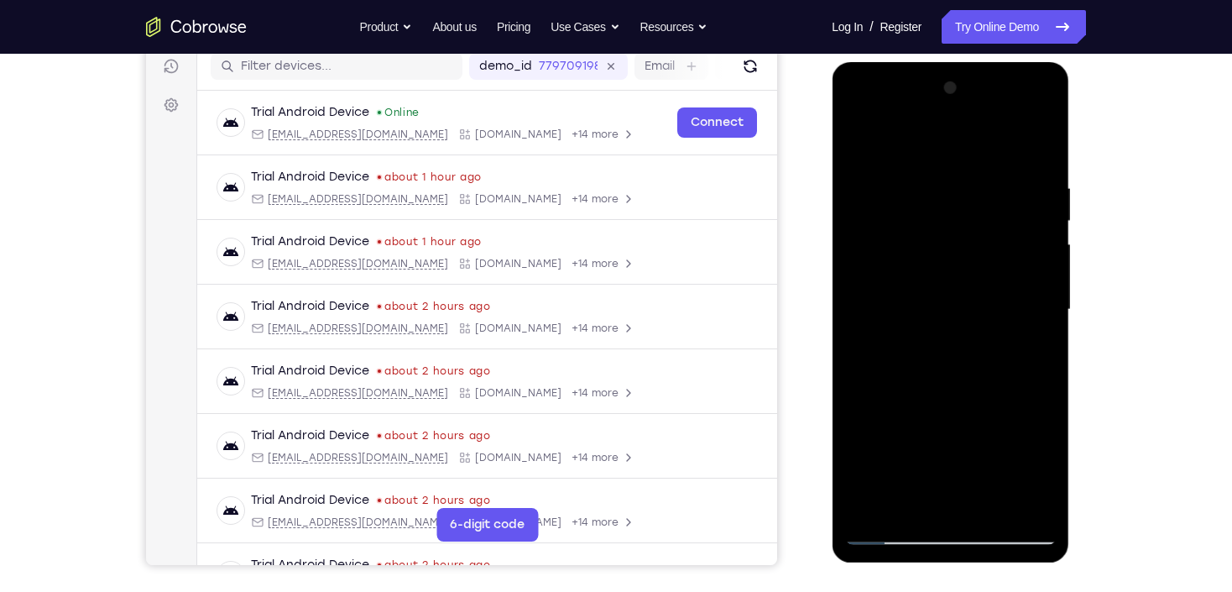
click at [900, 295] on div at bounding box center [949, 310] width 211 height 470
click at [894, 386] on div at bounding box center [949, 310] width 211 height 470
drag, startPoint x: 930, startPoint y: 194, endPoint x: 1004, endPoint y: 496, distance: 311.0
click at [1005, 496] on div at bounding box center [949, 310] width 211 height 470
click at [865, 503] on div at bounding box center [949, 310] width 211 height 470
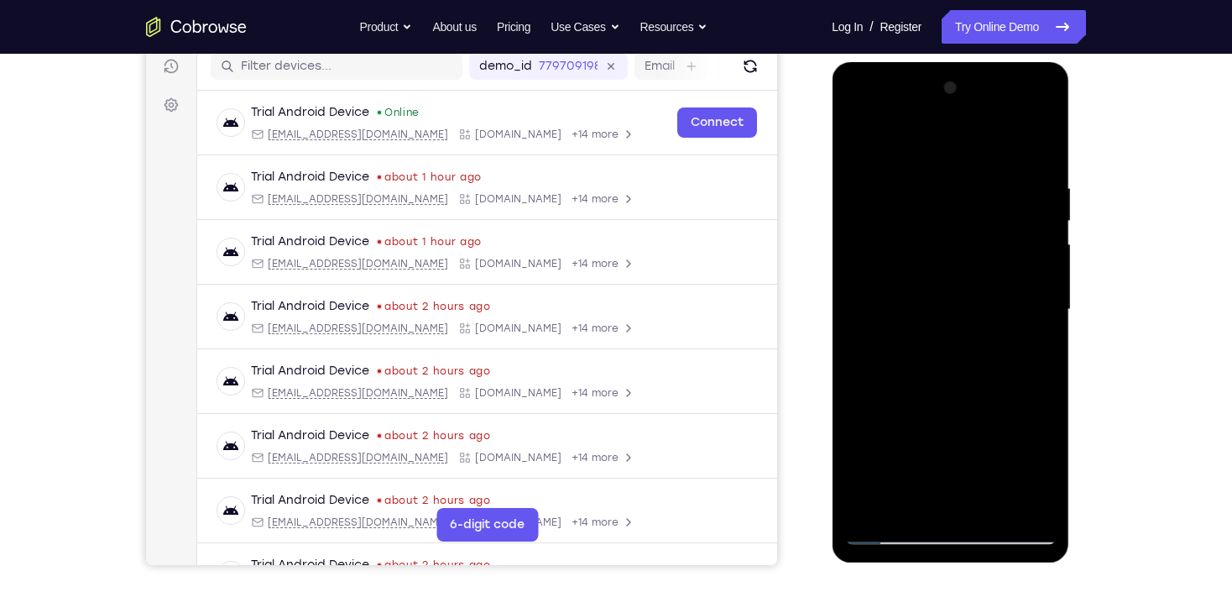
drag, startPoint x: 949, startPoint y: 218, endPoint x: 956, endPoint y: 427, distance: 209.1
click at [956, 427] on div at bounding box center [949, 310] width 211 height 470
drag, startPoint x: 970, startPoint y: 374, endPoint x: 986, endPoint y: 142, distance: 233.0
click at [985, 143] on div at bounding box center [949, 310] width 211 height 470
drag, startPoint x: 968, startPoint y: 275, endPoint x: 972, endPoint y: 452, distance: 177.1
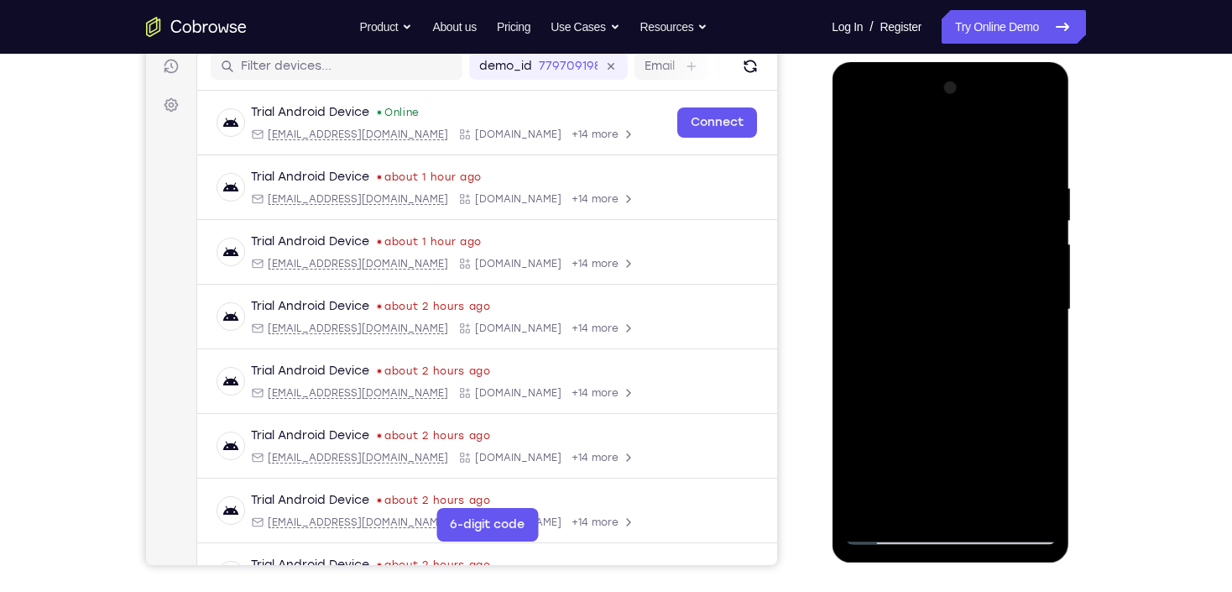
click at [972, 451] on div at bounding box center [949, 310] width 211 height 470
